Goal: Transaction & Acquisition: Purchase product/service

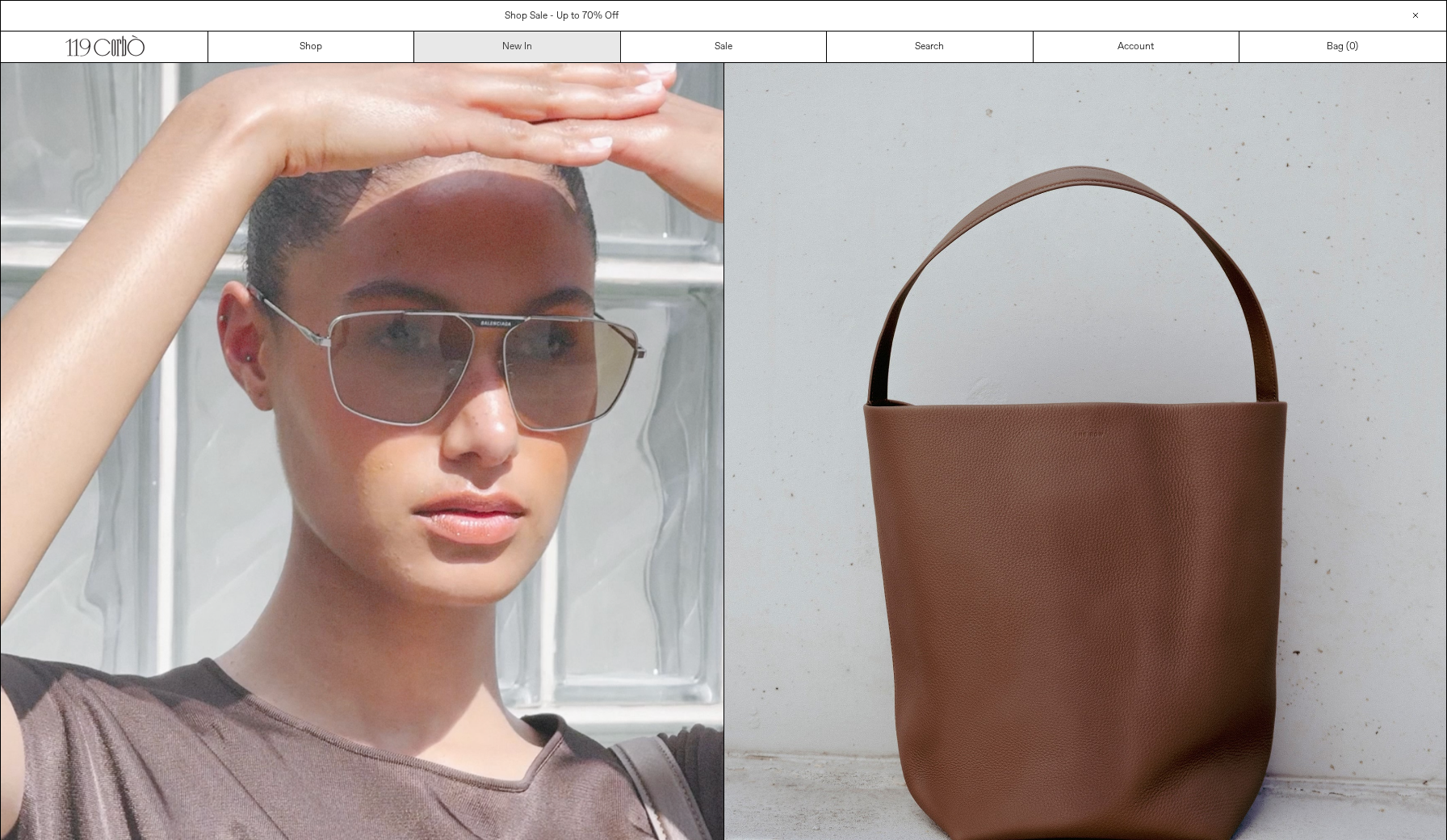
click at [542, 57] on link "New In" at bounding box center [517, 47] width 206 height 31
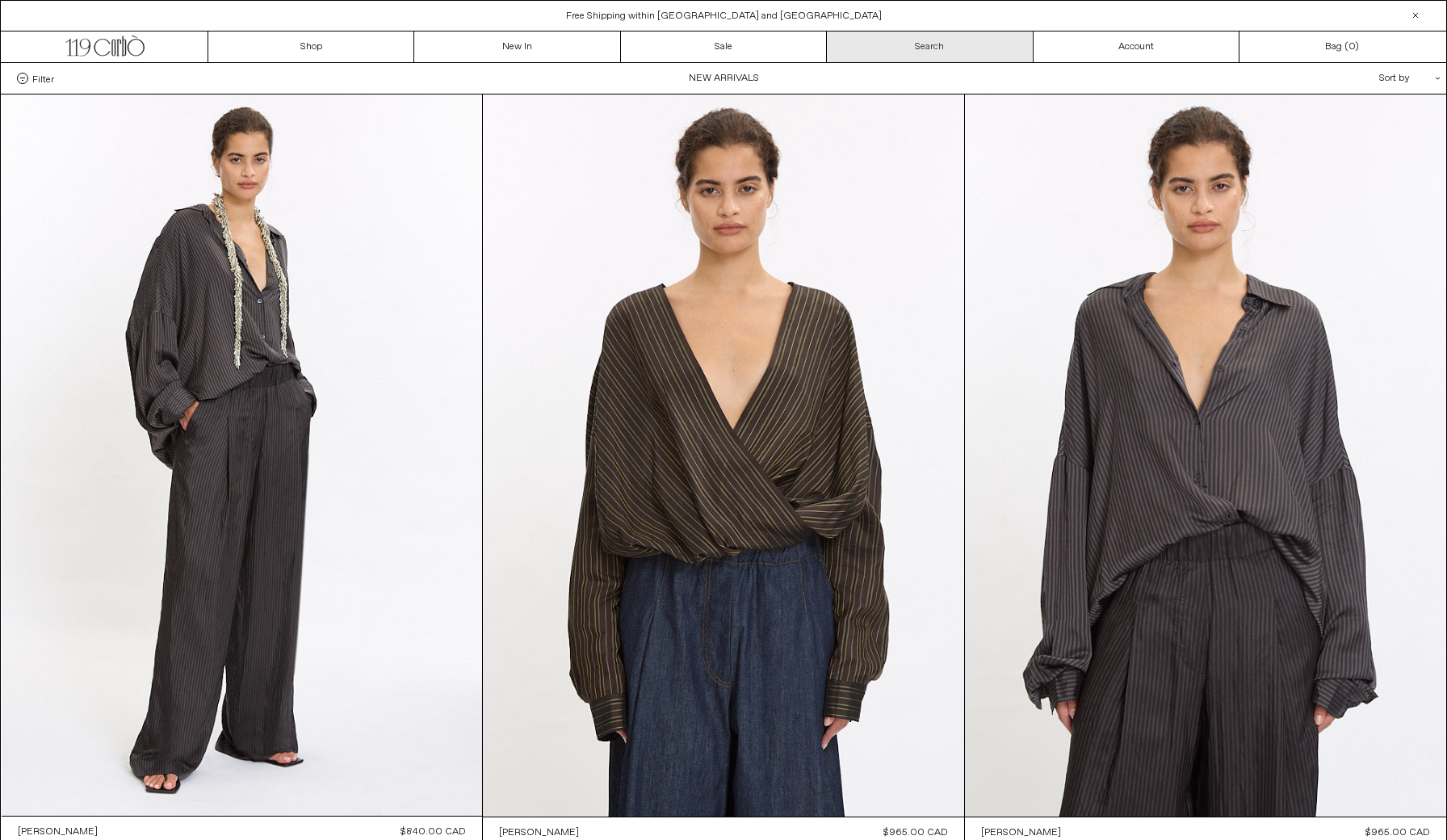
click at [964, 38] on link "Search" at bounding box center [929, 47] width 206 height 31
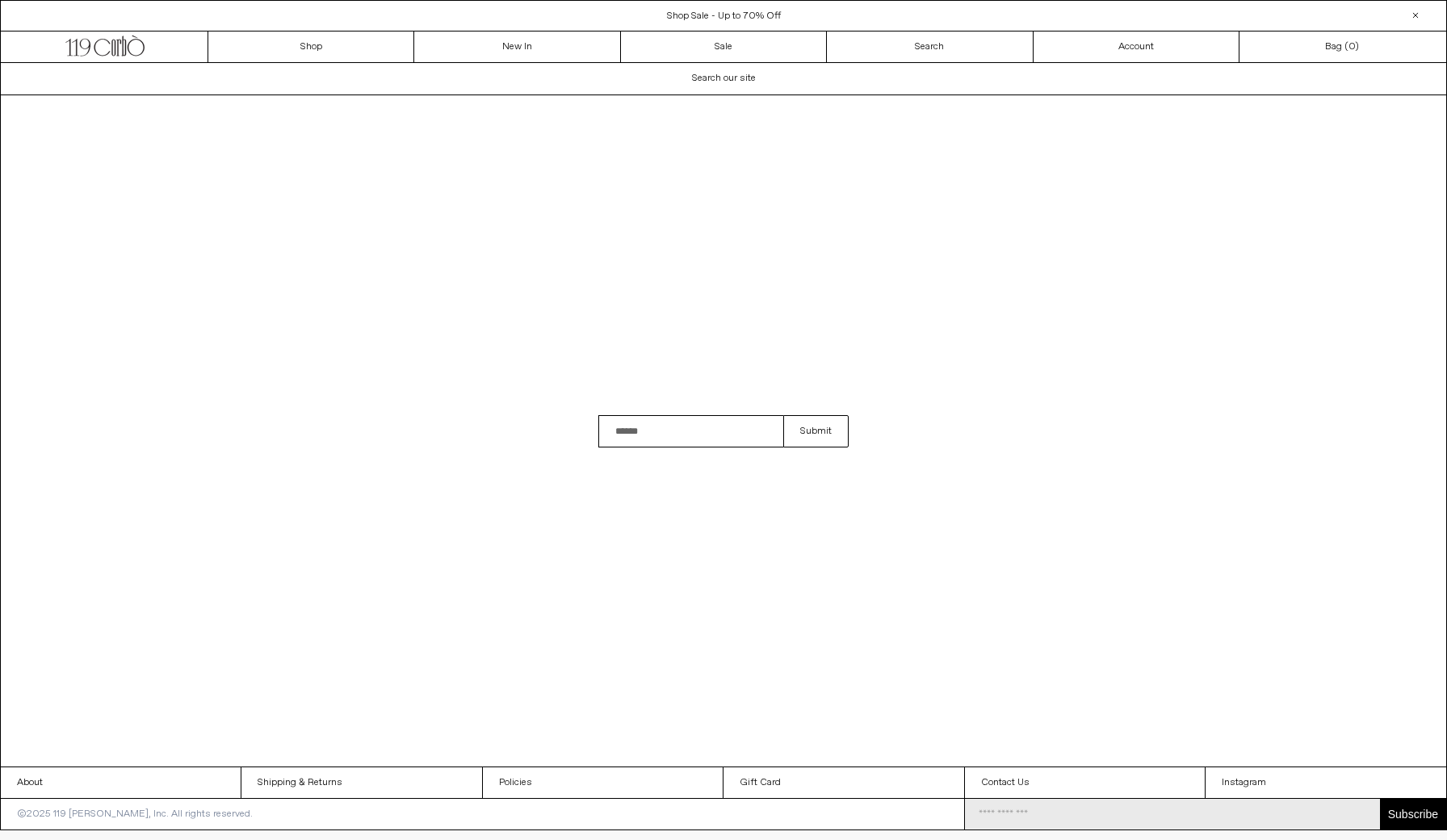
click at [656, 435] on input "Search" at bounding box center [691, 431] width 185 height 33
type input "*******"
click at [815, 431] on button "Submit" at bounding box center [816, 431] width 65 height 33
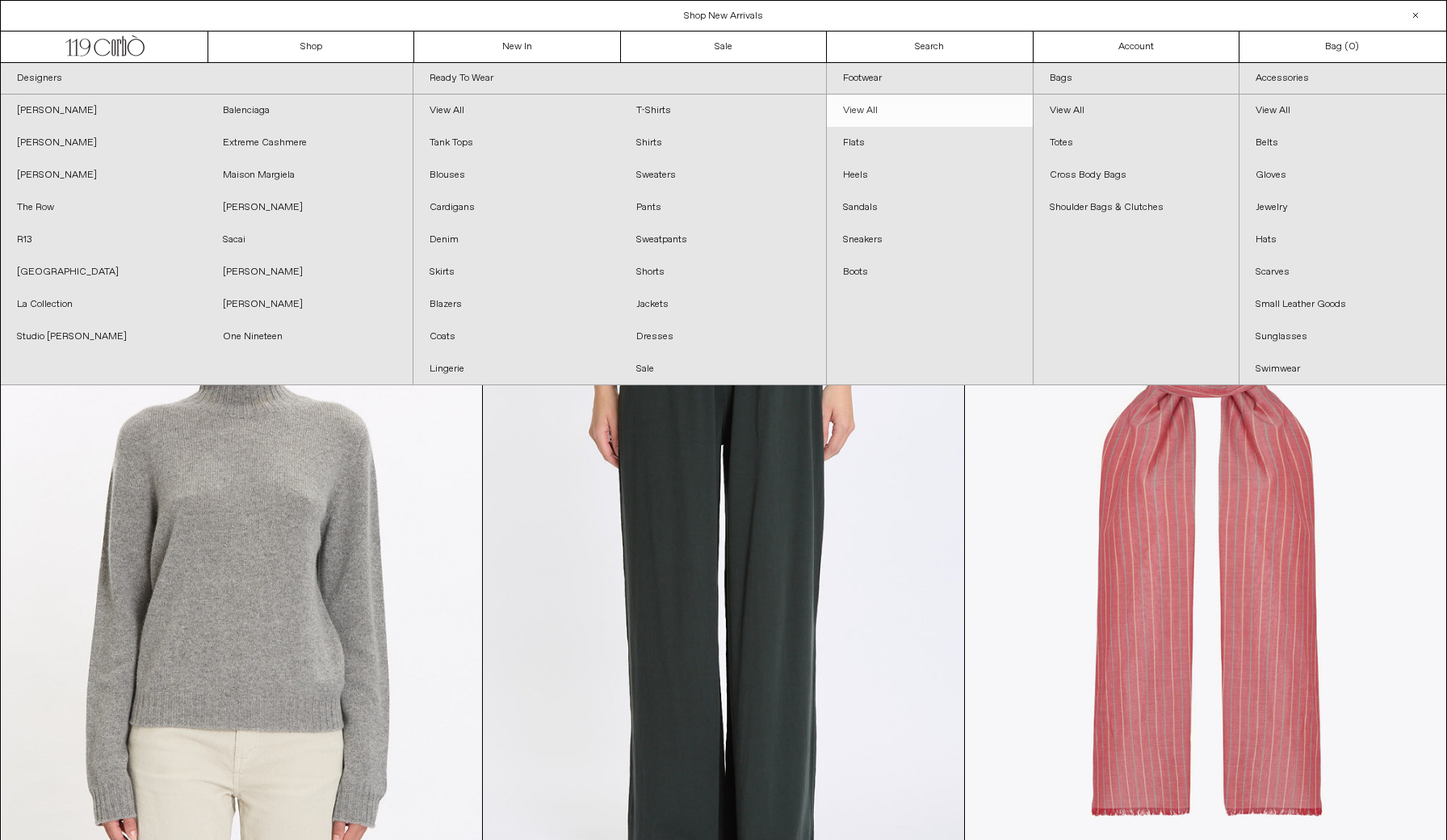
click at [876, 104] on link "View All" at bounding box center [929, 110] width 206 height 33
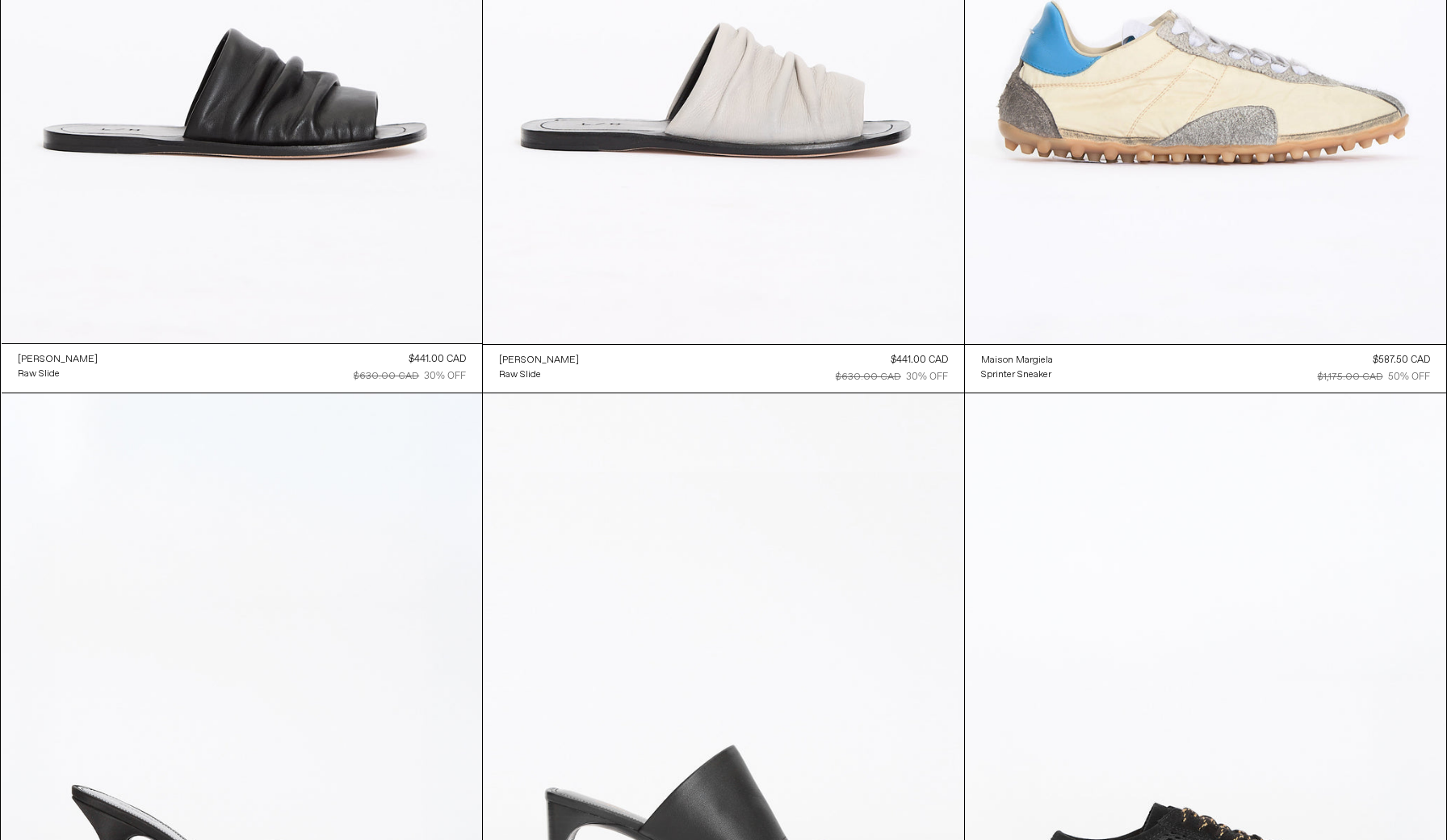
scroll to position [1965, 0]
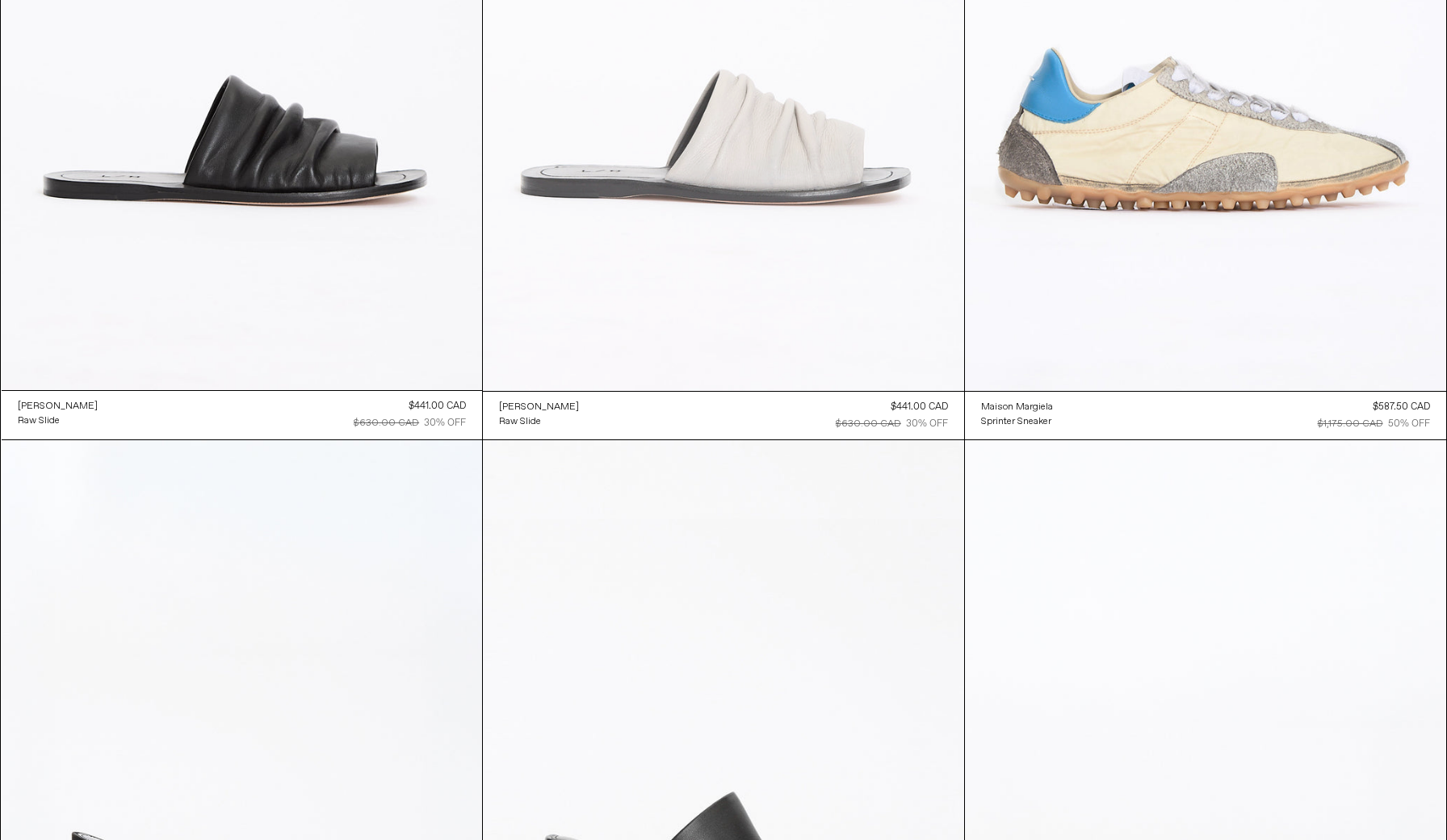
click at [751, 185] on at bounding box center [724, 29] width 481 height 722
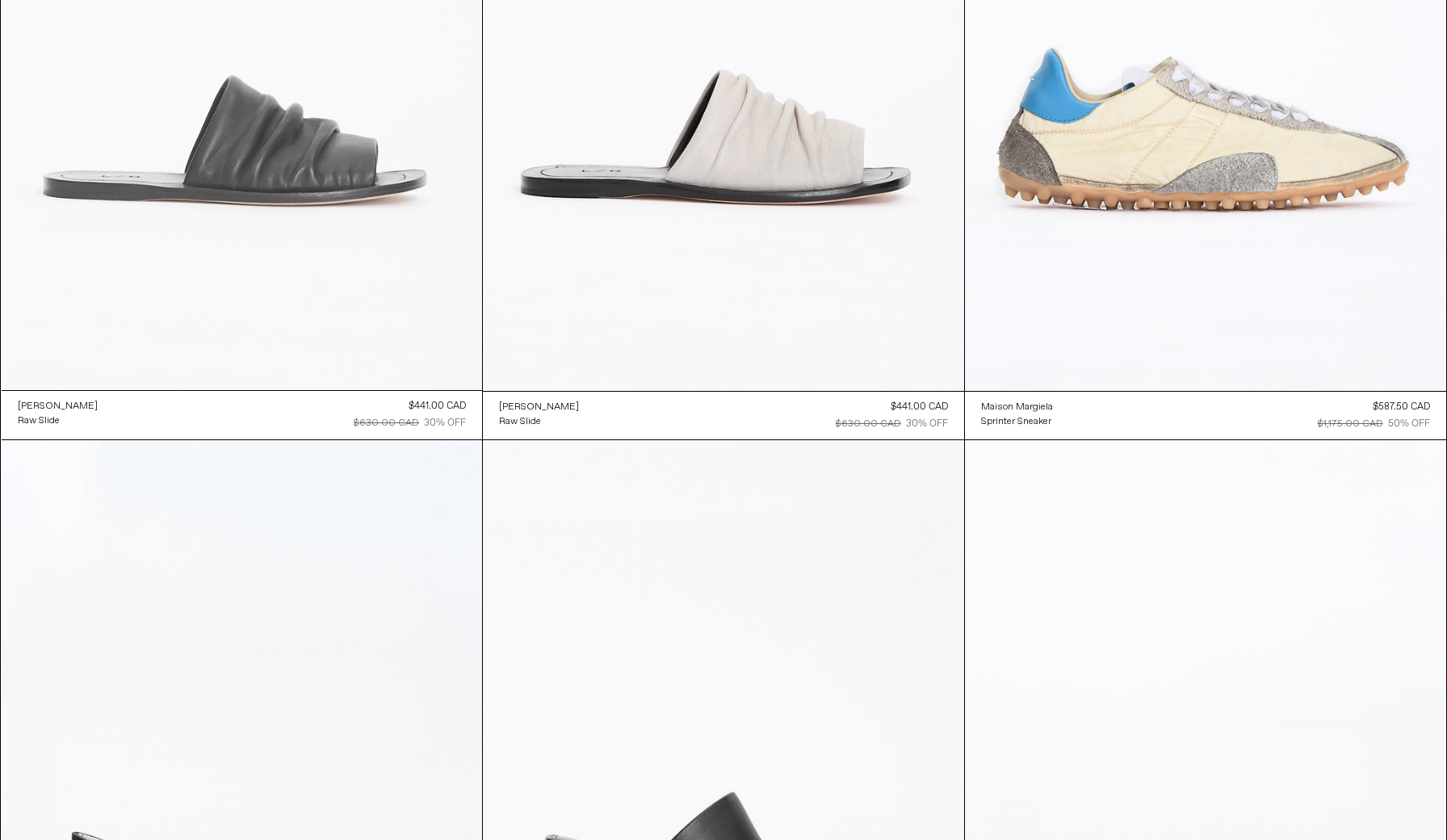
click at [322, 147] on at bounding box center [242, 29] width 481 height 722
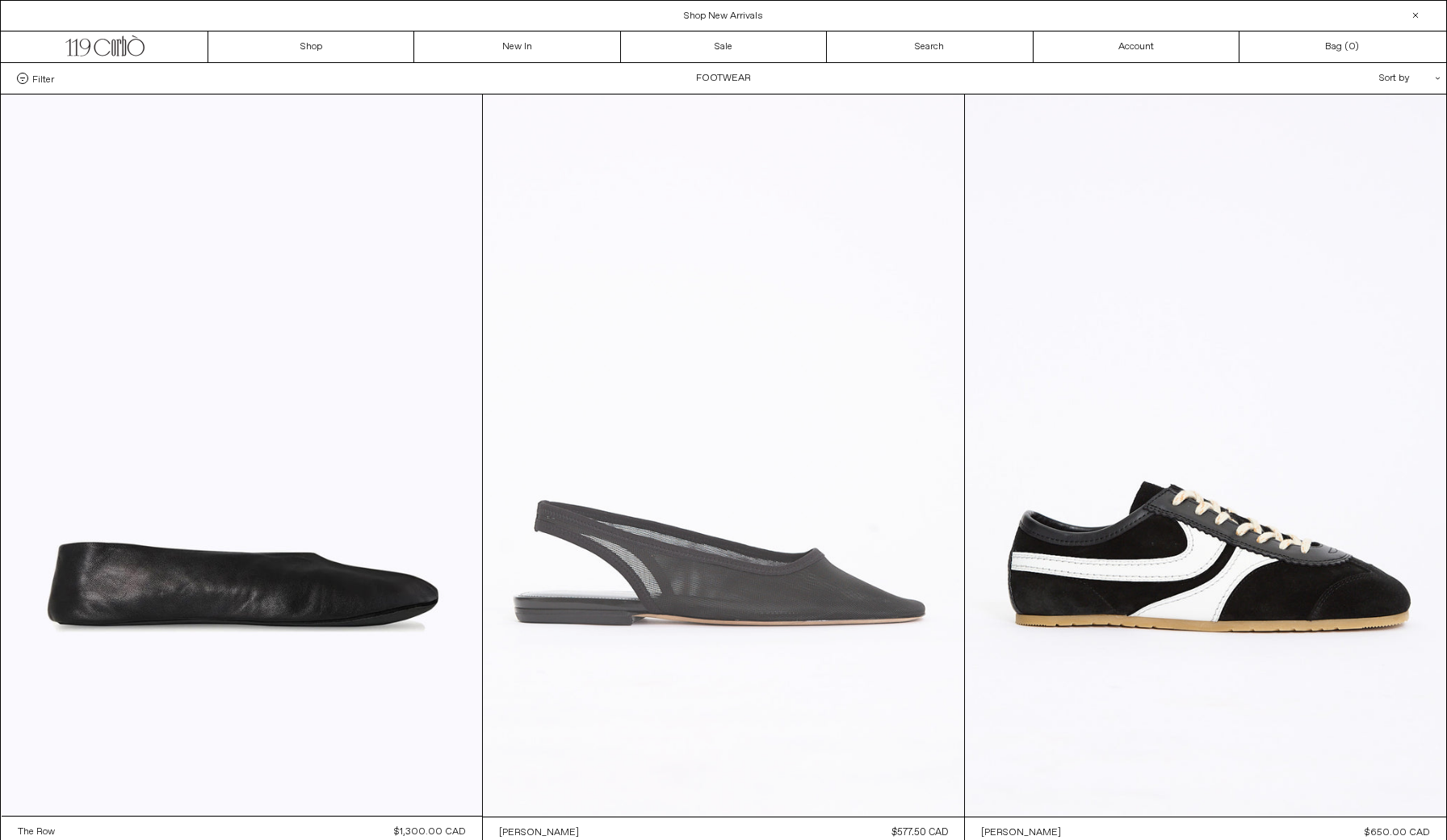
scroll to position [0, 0]
